Goal: Information Seeking & Learning: Stay updated

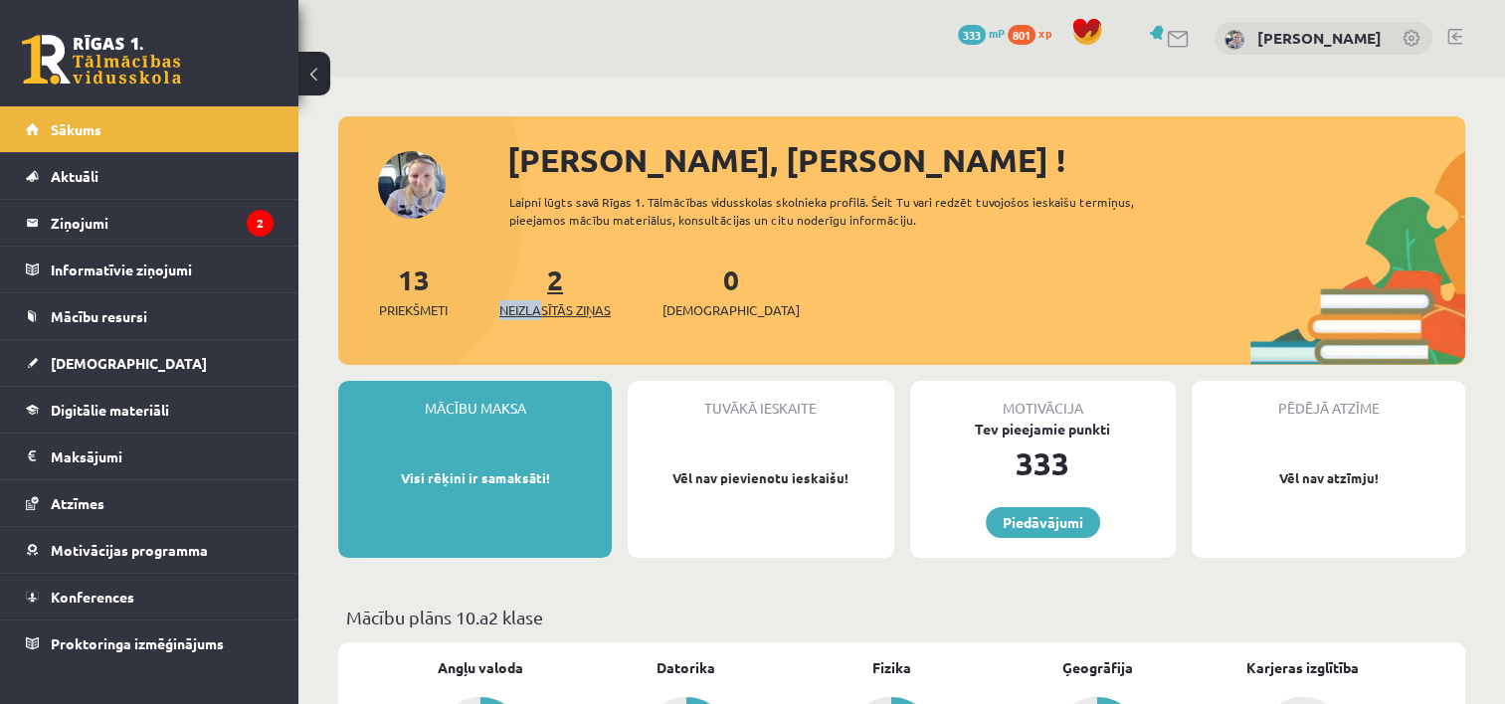
drag, startPoint x: 543, startPoint y: 290, endPoint x: 545, endPoint y: 301, distance: 12.1
click at [545, 301] on div "2 Neizlasītās ziņas" at bounding box center [554, 290] width 111 height 62
click at [545, 301] on span "Neizlasītās ziņas" at bounding box center [554, 310] width 111 height 20
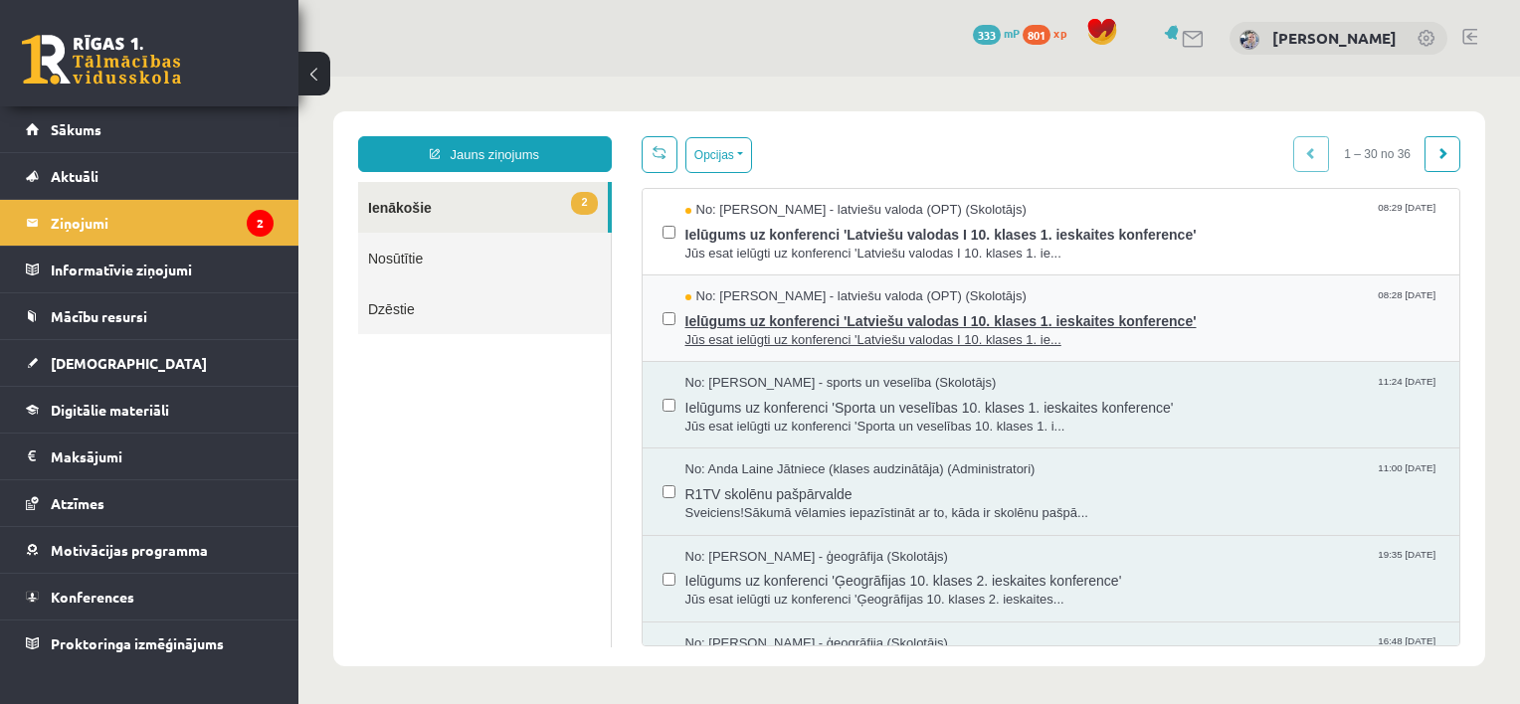
click at [795, 303] on span "No: Laila Jirgensone - latviešu valoda (OPT) (Skolotājs)" at bounding box center [856, 297] width 341 height 19
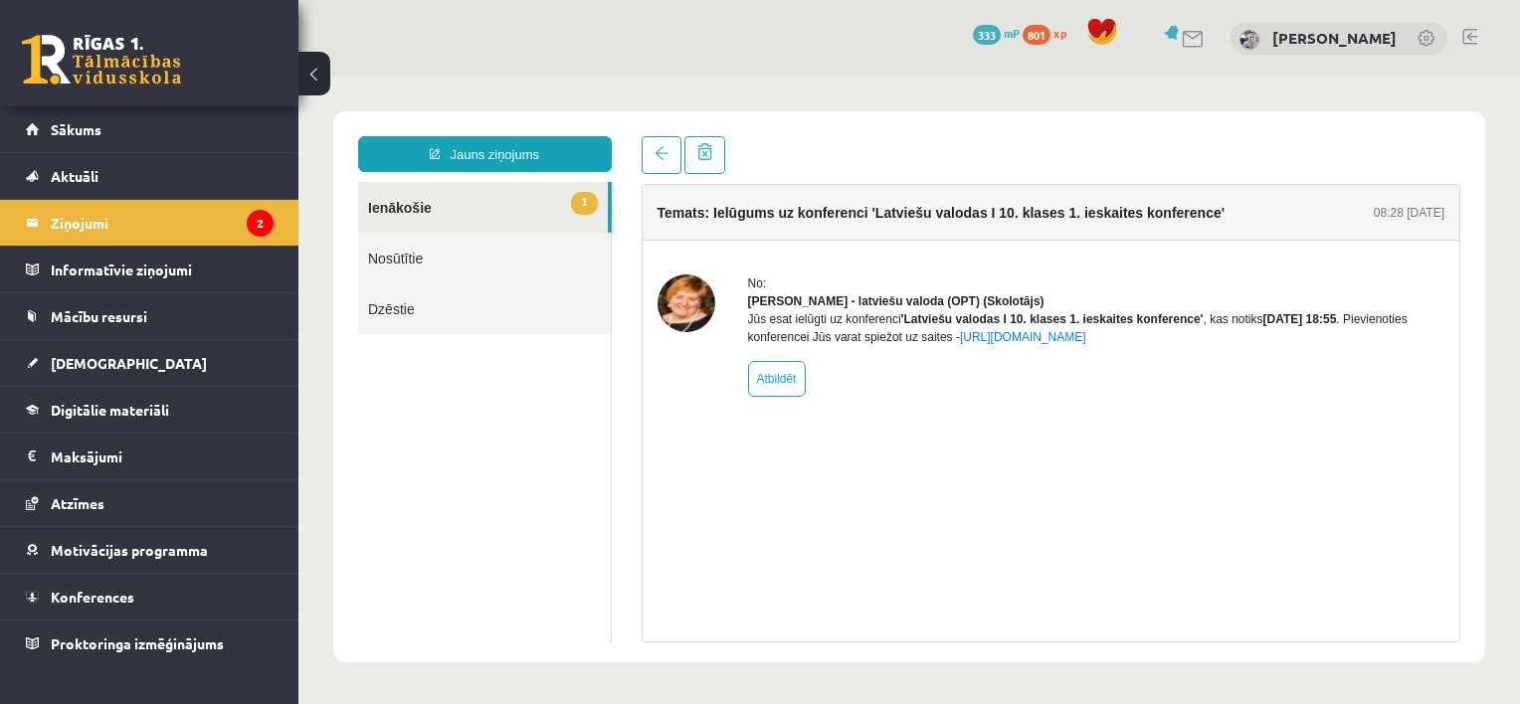
click at [556, 207] on link "1 Ienākošie" at bounding box center [483, 207] width 250 height 51
click at [673, 149] on link at bounding box center [662, 155] width 40 height 38
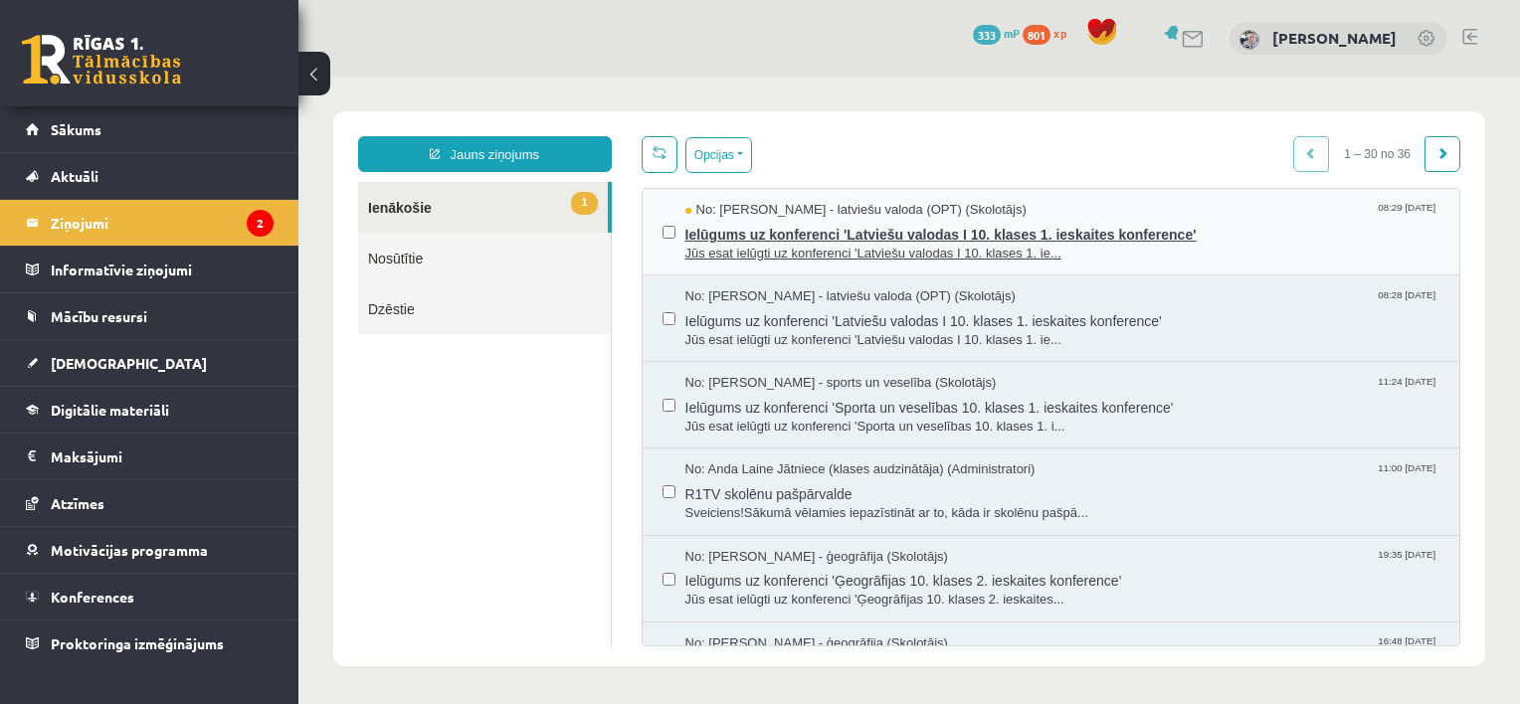
click at [782, 249] on span "Jūs esat ielūgti uz konferenci 'Latviešu valodas I 10. klases 1. ie..." at bounding box center [1063, 254] width 755 height 19
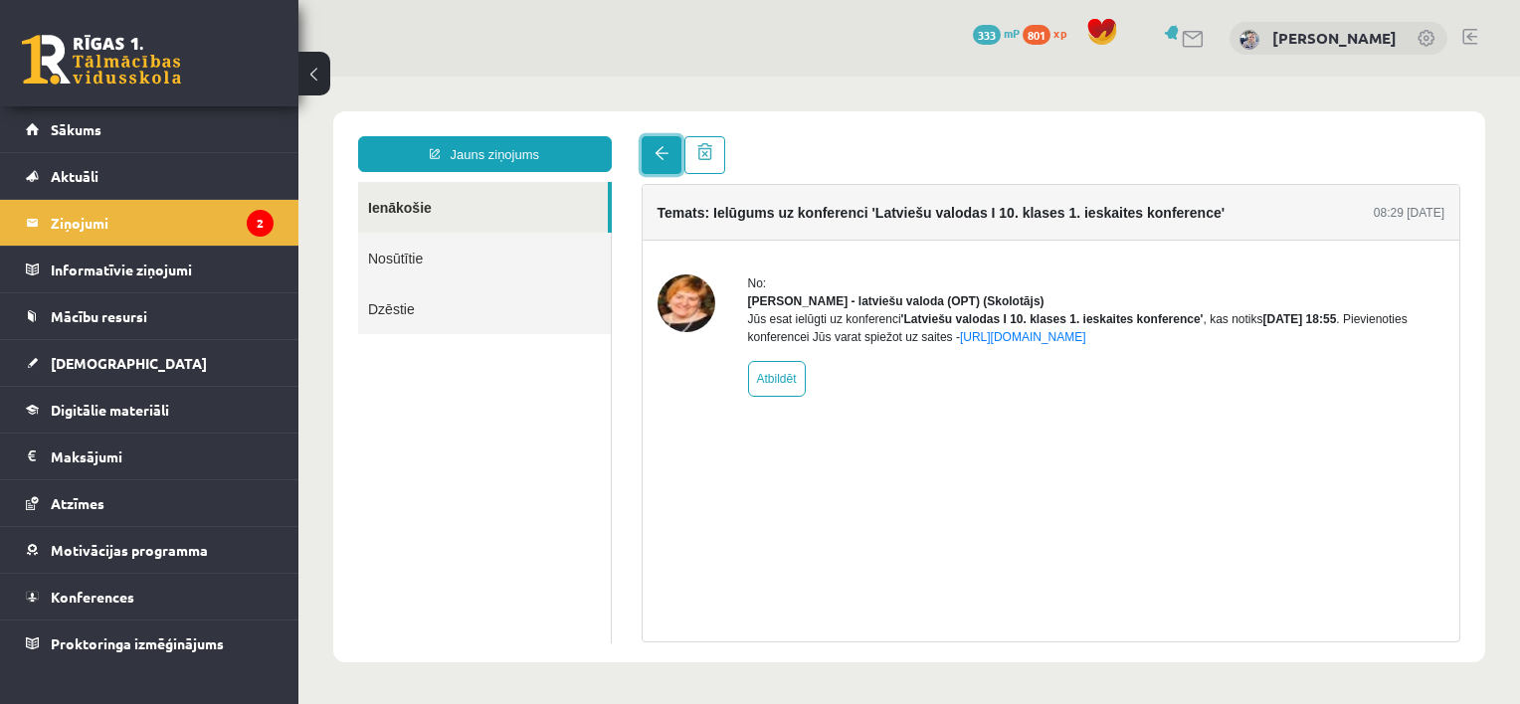
click at [664, 151] on span at bounding box center [662, 153] width 14 height 14
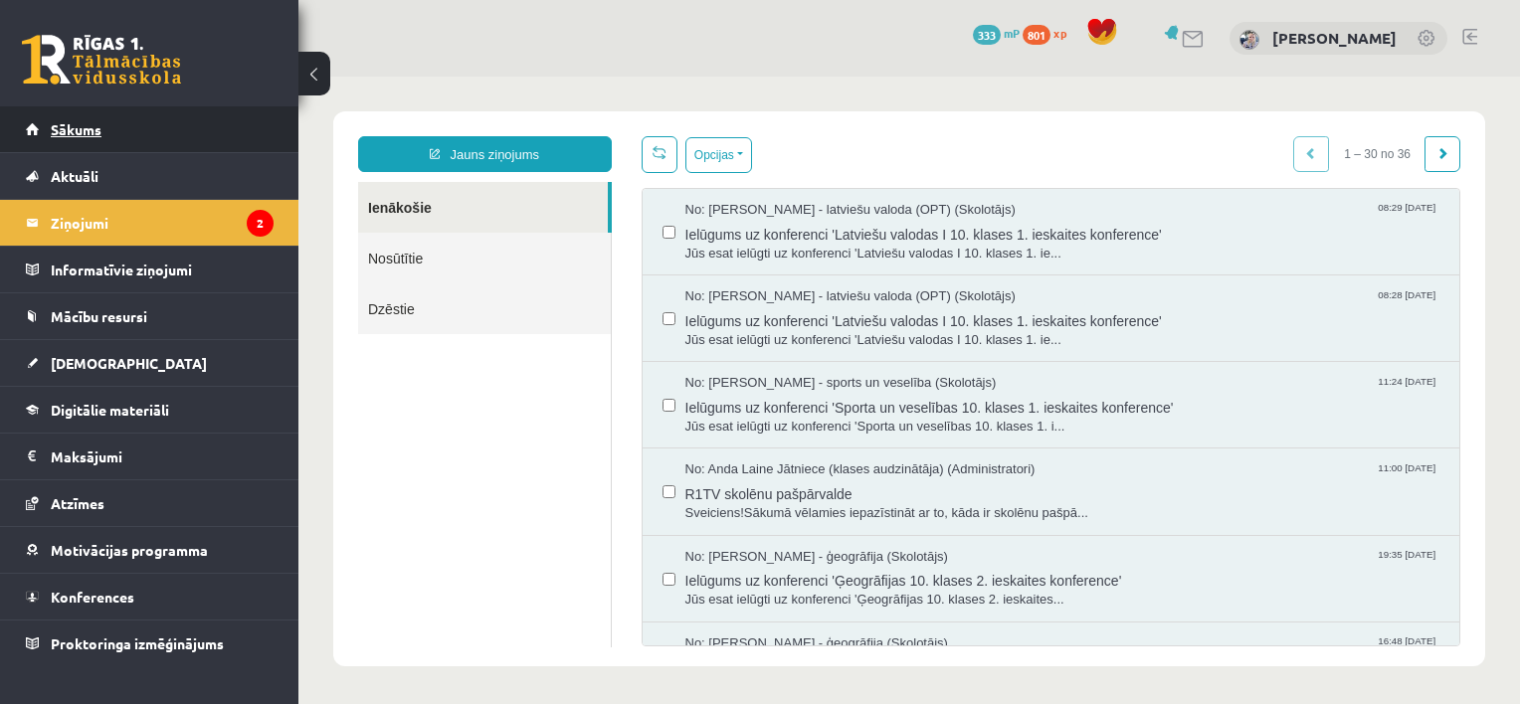
click at [149, 142] on link "Sākums" at bounding box center [150, 129] width 248 height 46
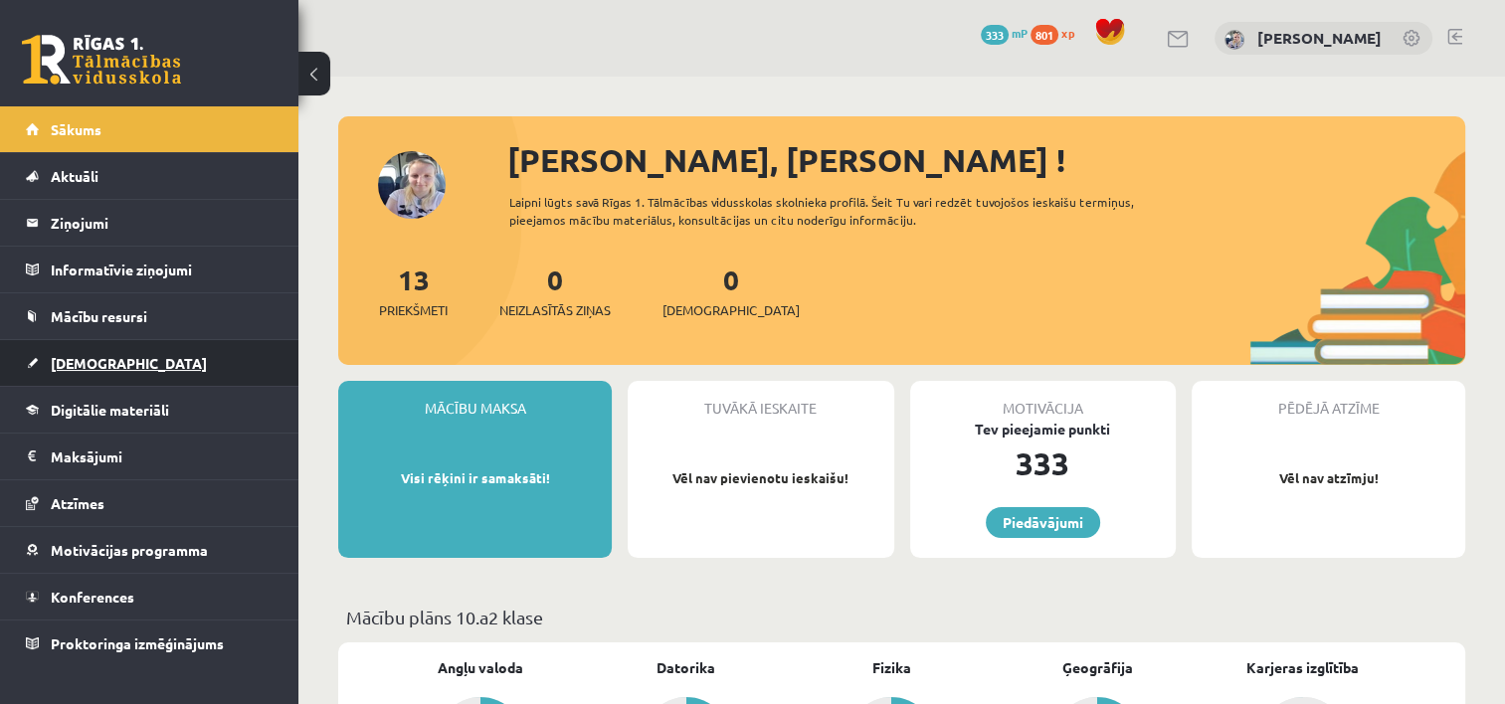
click at [179, 359] on link "[DEMOGRAPHIC_DATA]" at bounding box center [150, 363] width 248 height 46
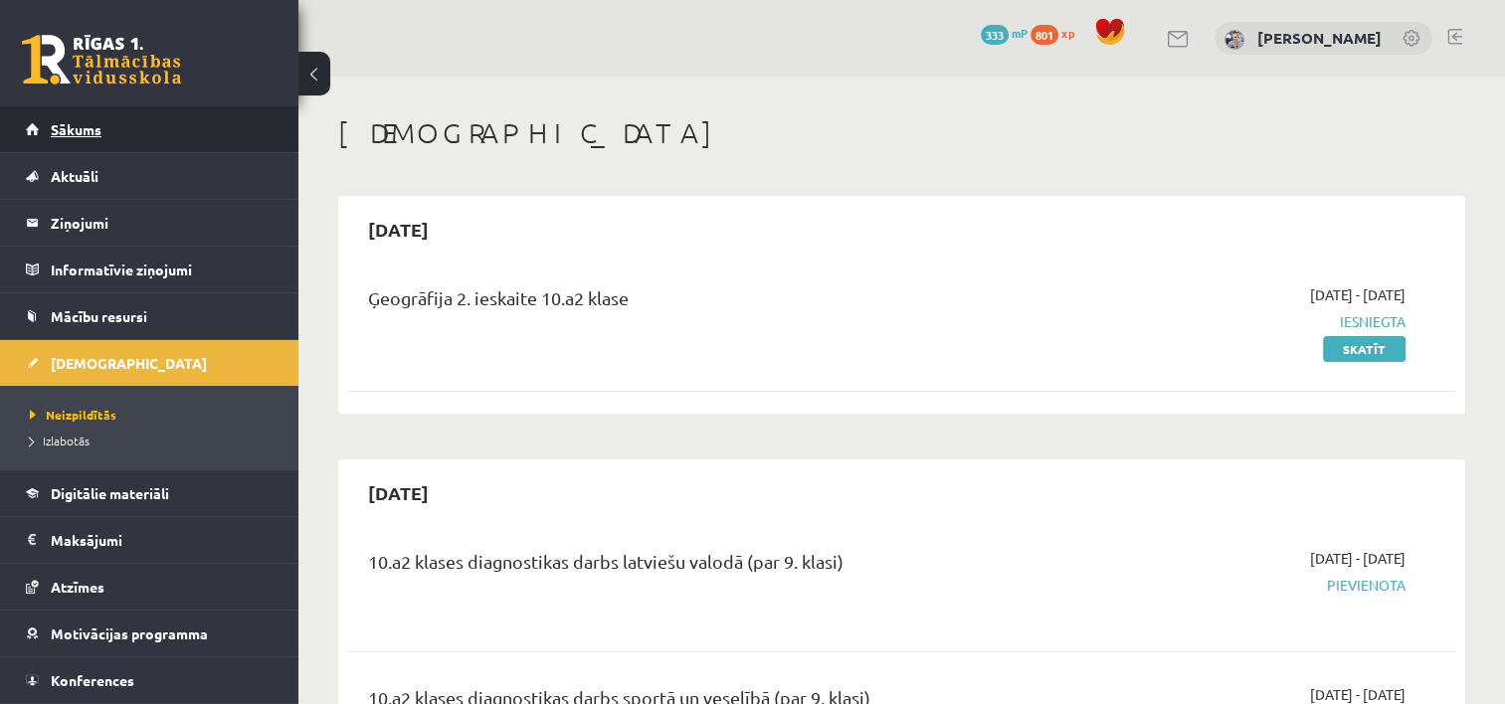
click at [143, 143] on link "Sākums" at bounding box center [150, 129] width 248 height 46
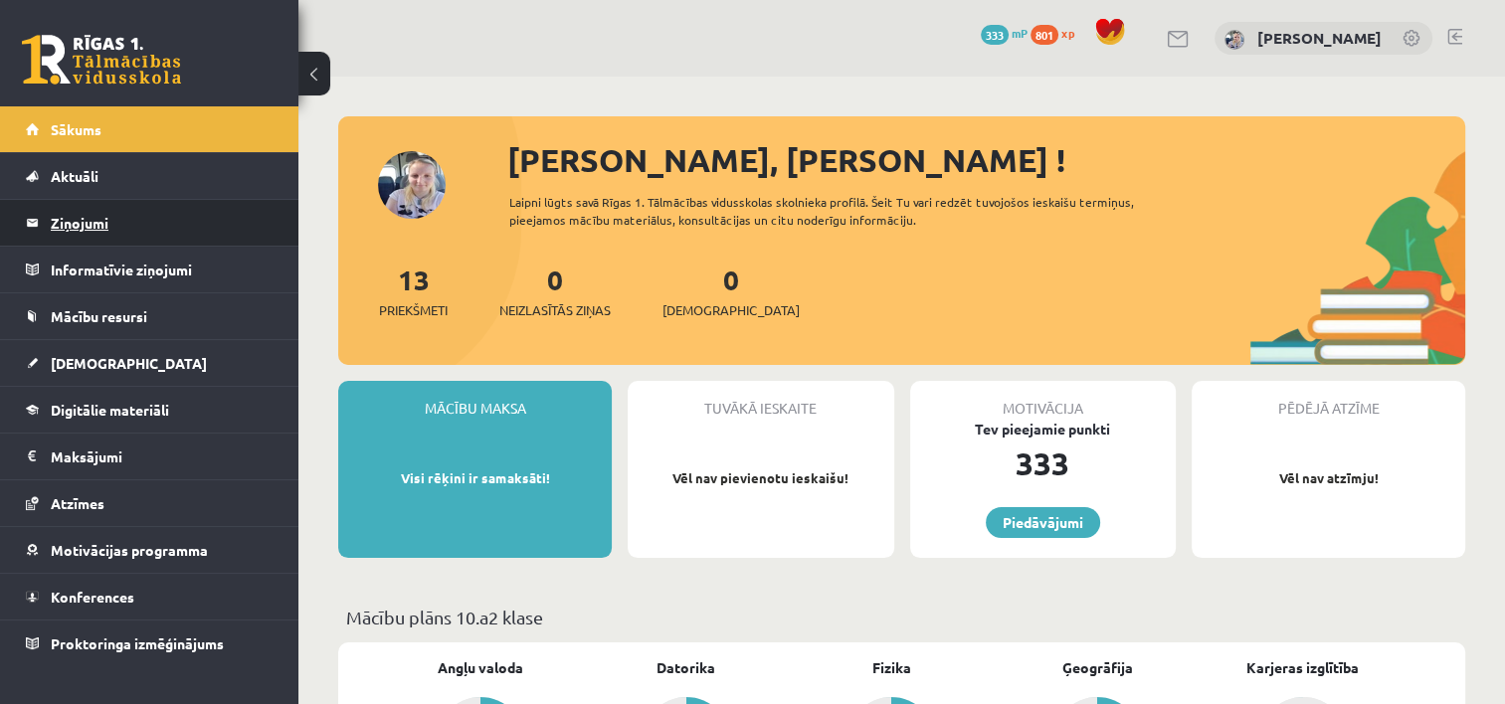
click at [107, 214] on legend "Ziņojumi 0" at bounding box center [162, 223] width 223 height 46
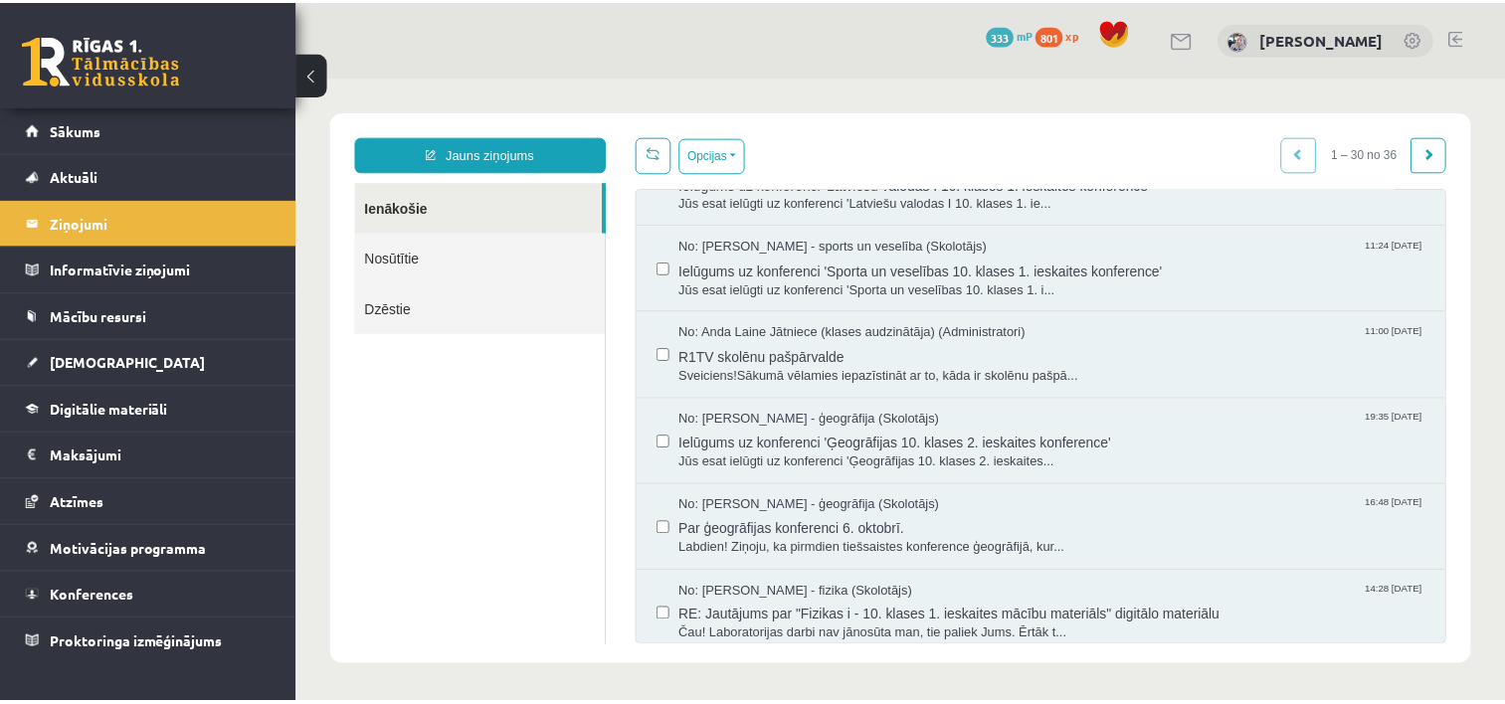
scroll to position [146, 0]
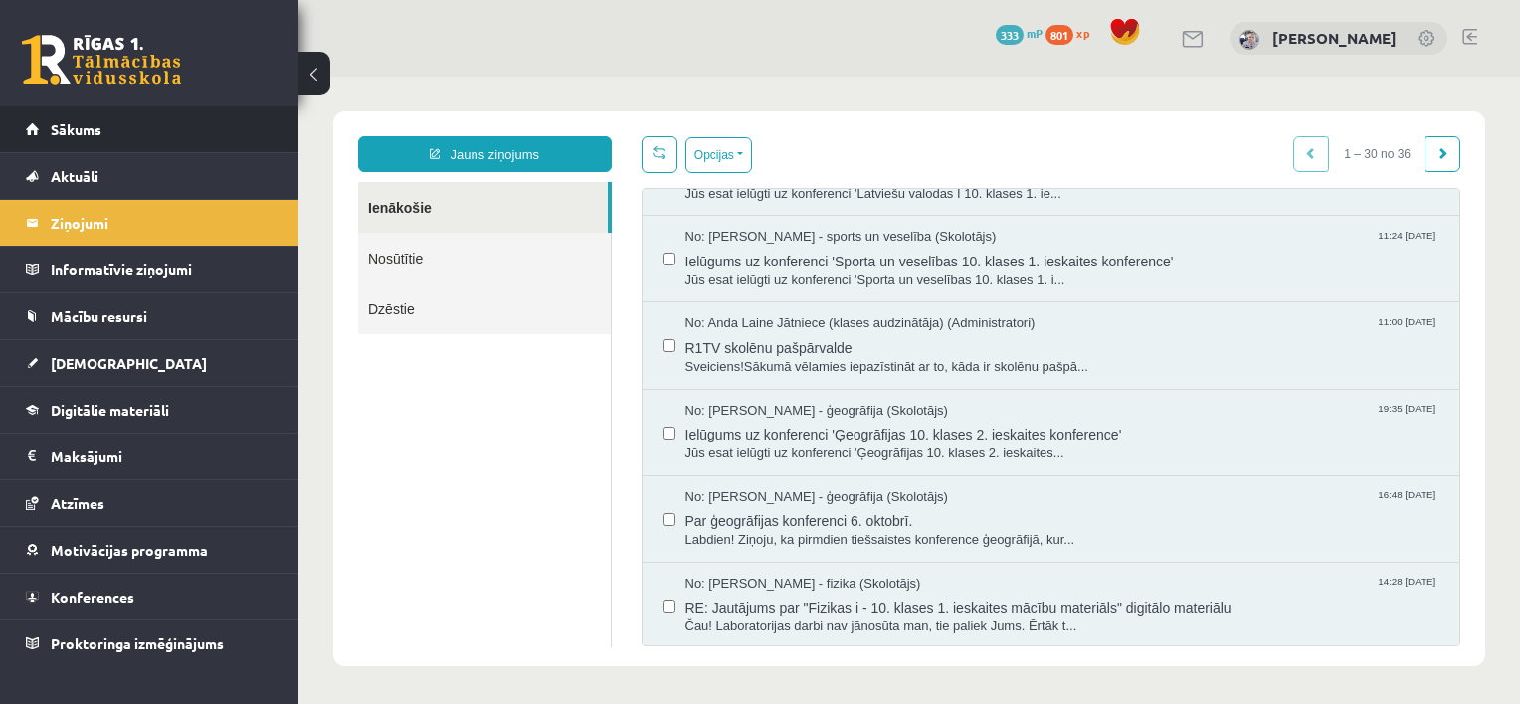
click at [275, 134] on li "Sākums" at bounding box center [149, 129] width 298 height 47
click at [52, 133] on span "Sākums" at bounding box center [76, 129] width 51 height 18
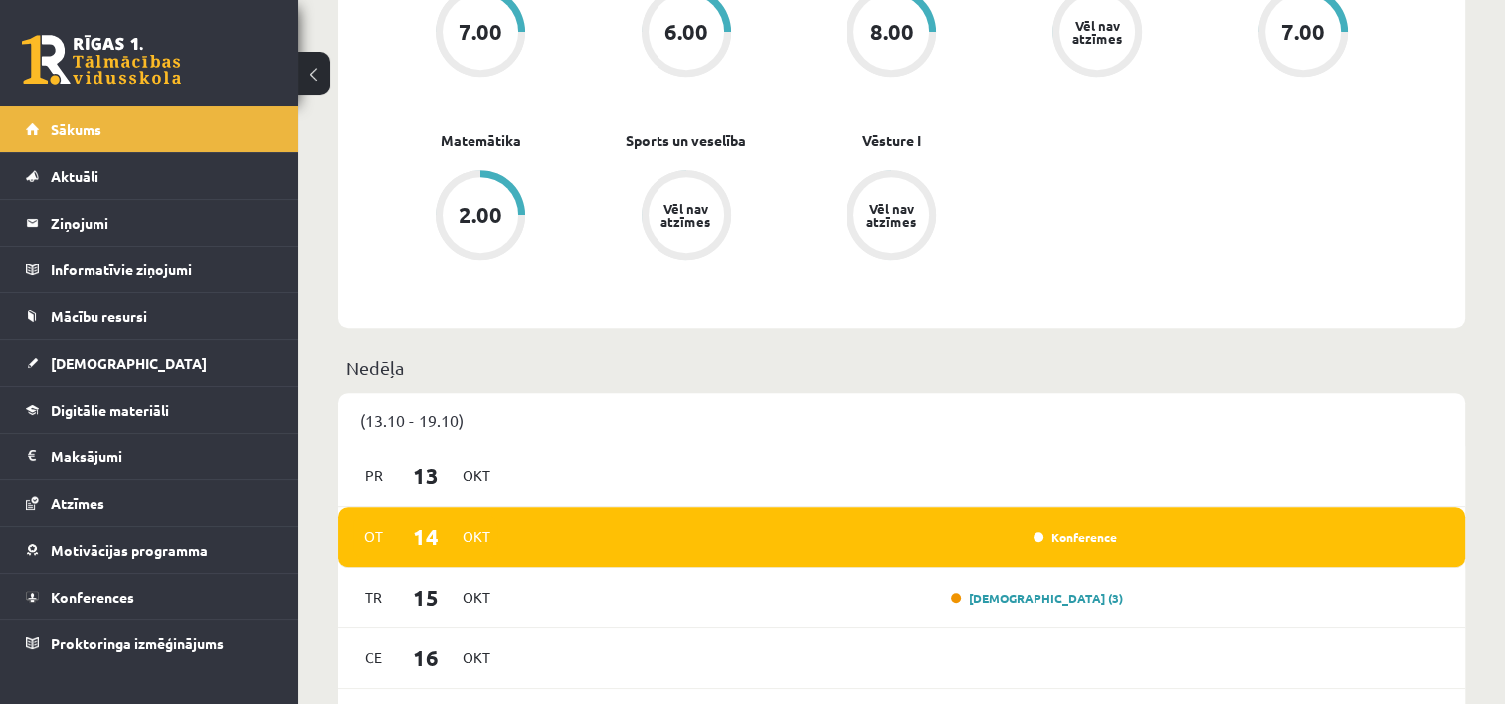
scroll to position [872, 0]
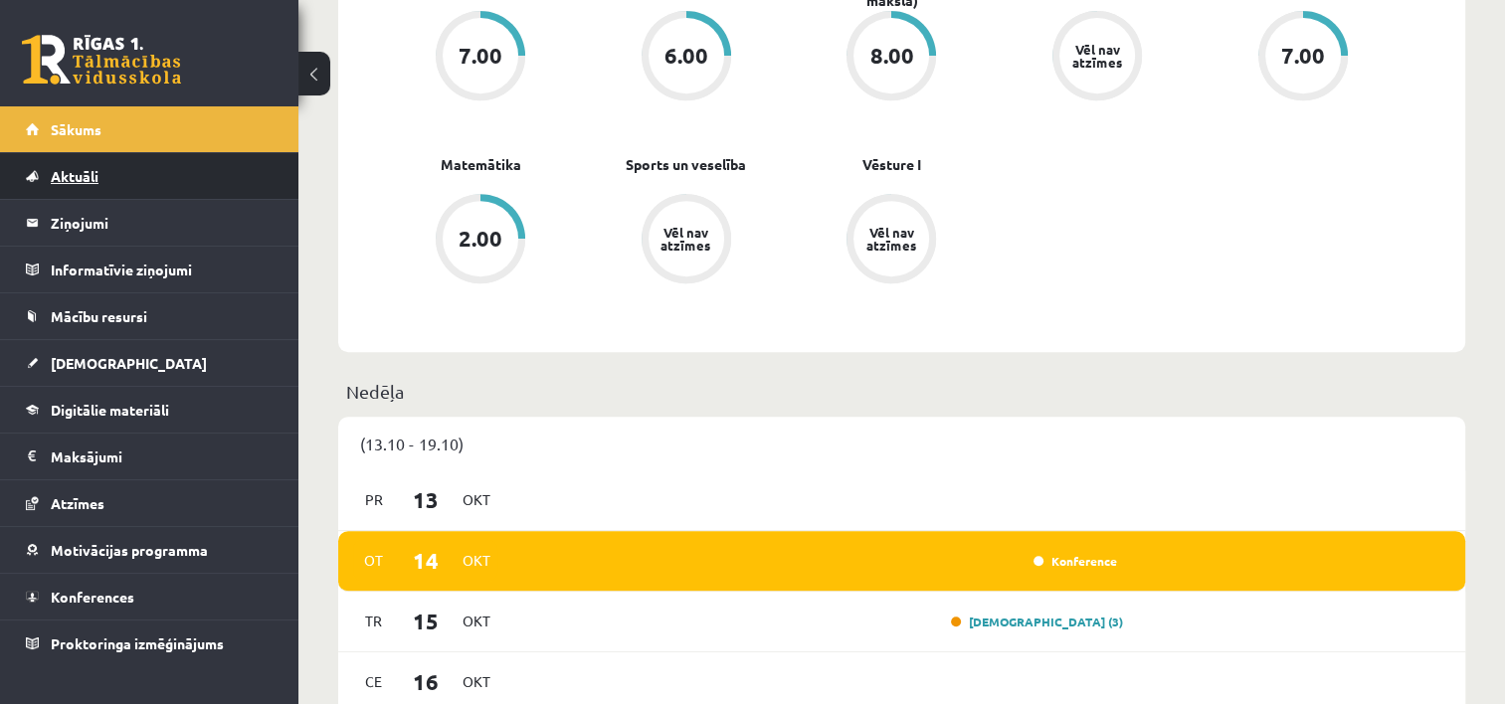
click at [261, 156] on link "Aktuāli" at bounding box center [150, 176] width 248 height 46
